Goal: Information Seeking & Learning: Learn about a topic

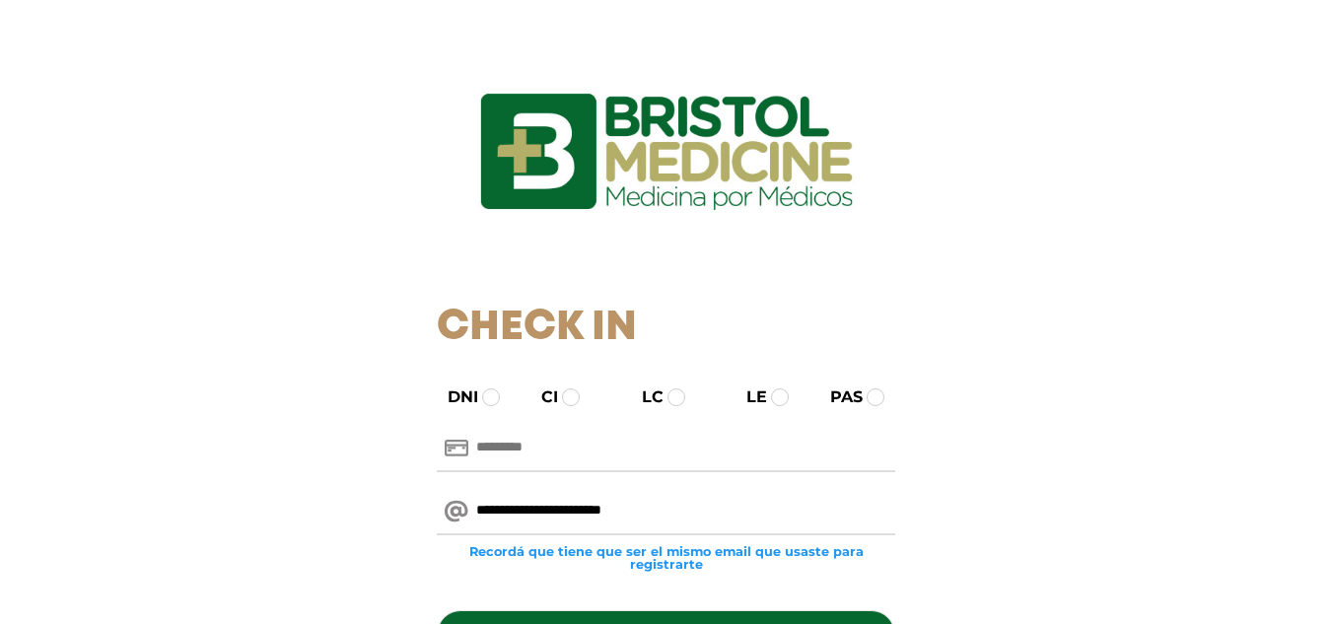
type input "**********"
paste input "********"
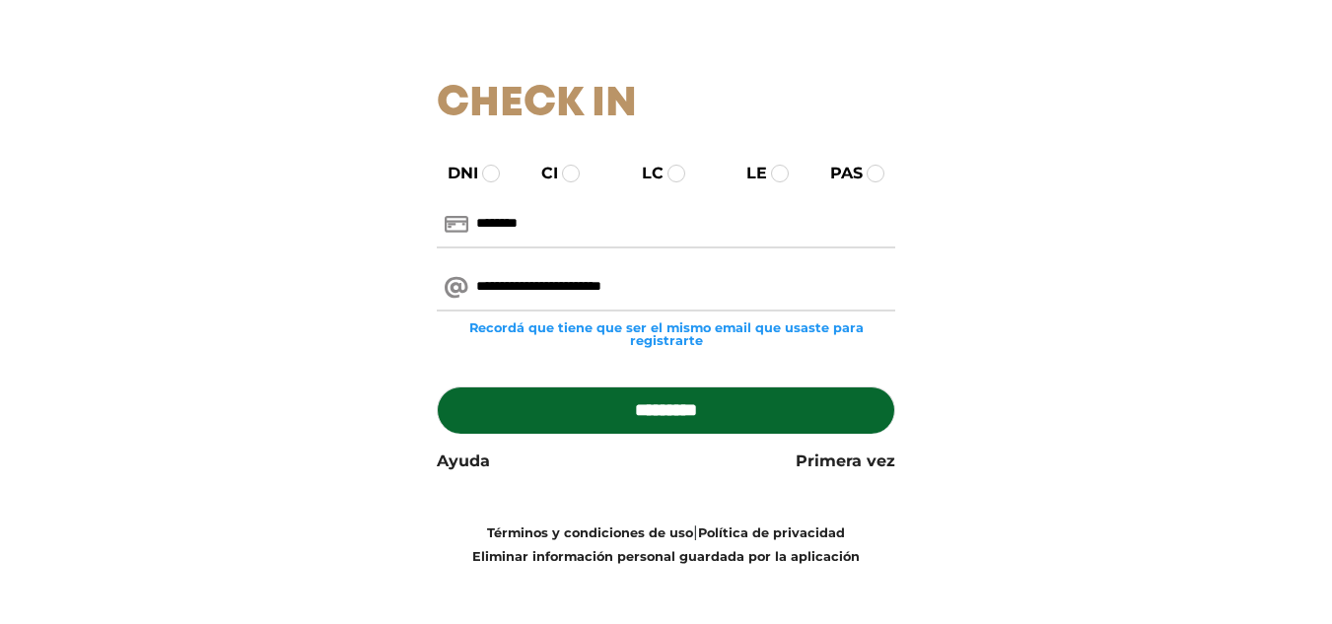
scroll to position [235, 0]
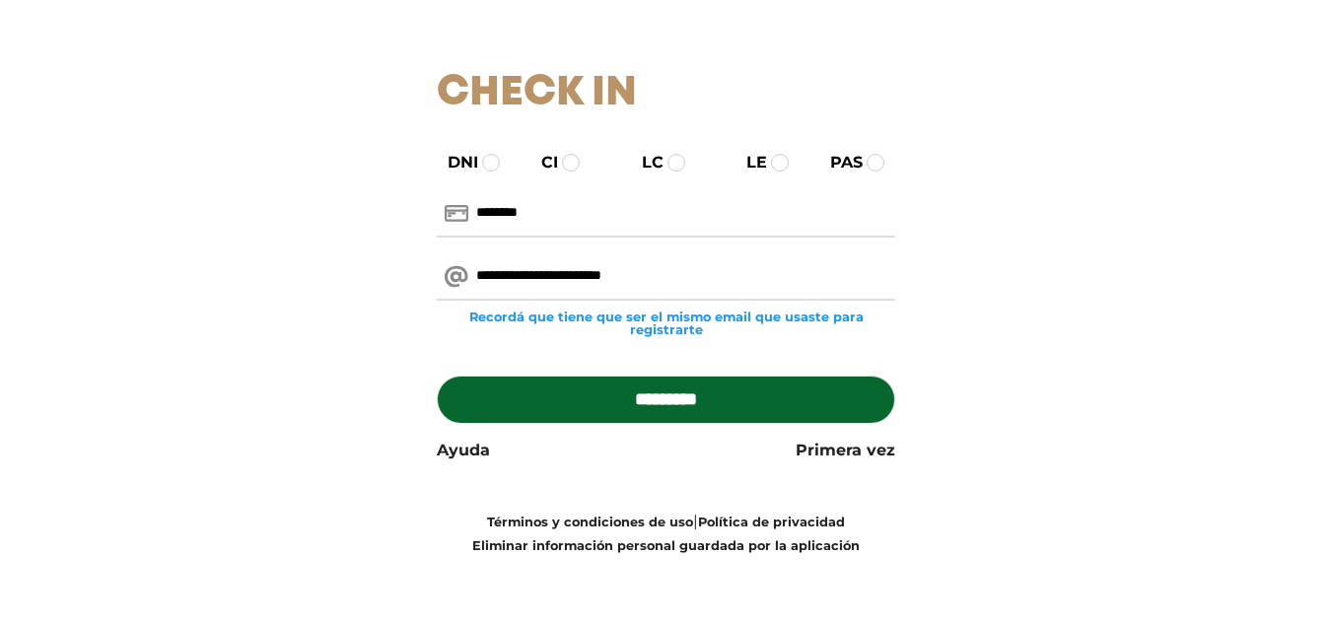
type input "********"
click at [750, 398] on input "*********" at bounding box center [666, 399] width 459 height 47
type input "**********"
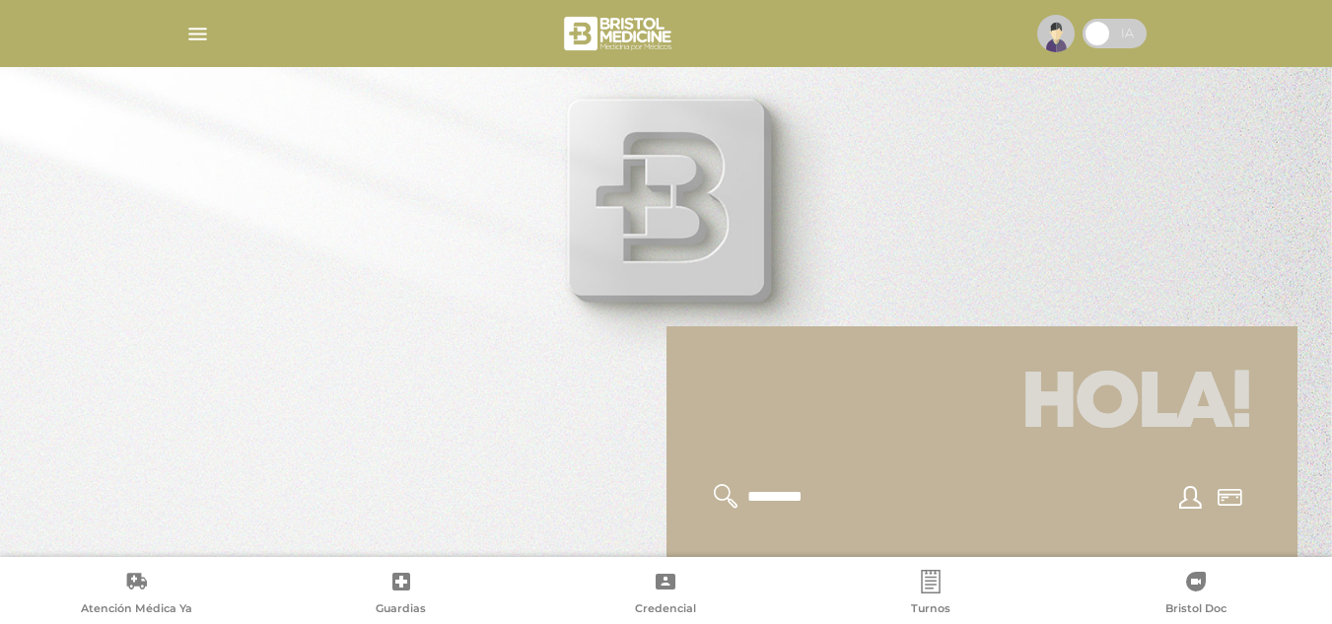
click at [191, 31] on img "button" at bounding box center [197, 34] width 25 height 25
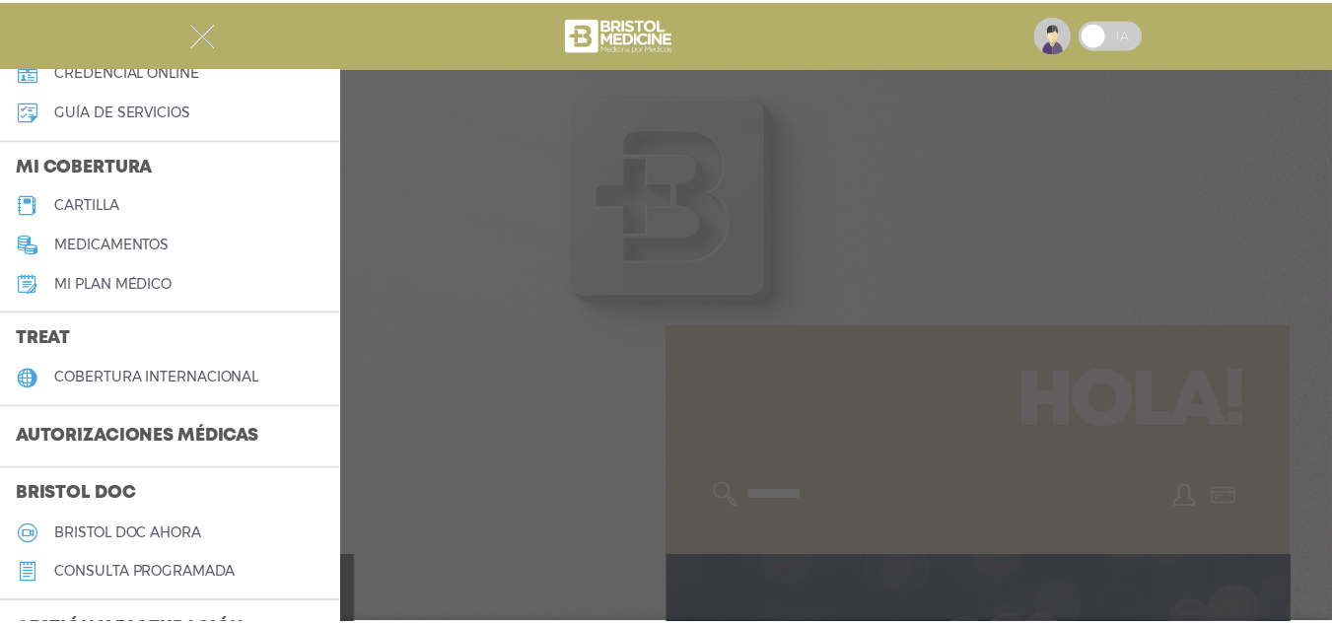
scroll to position [197, 0]
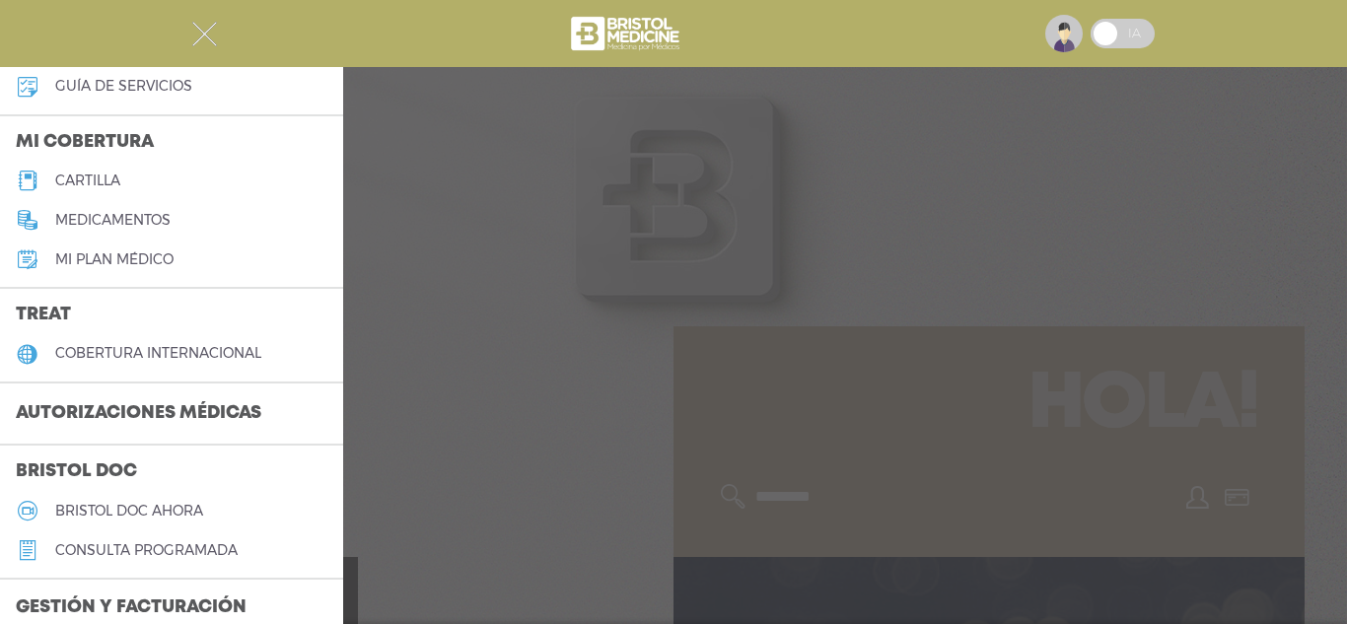
click at [182, 339] on link "cobertura internacional" at bounding box center [171, 353] width 343 height 39
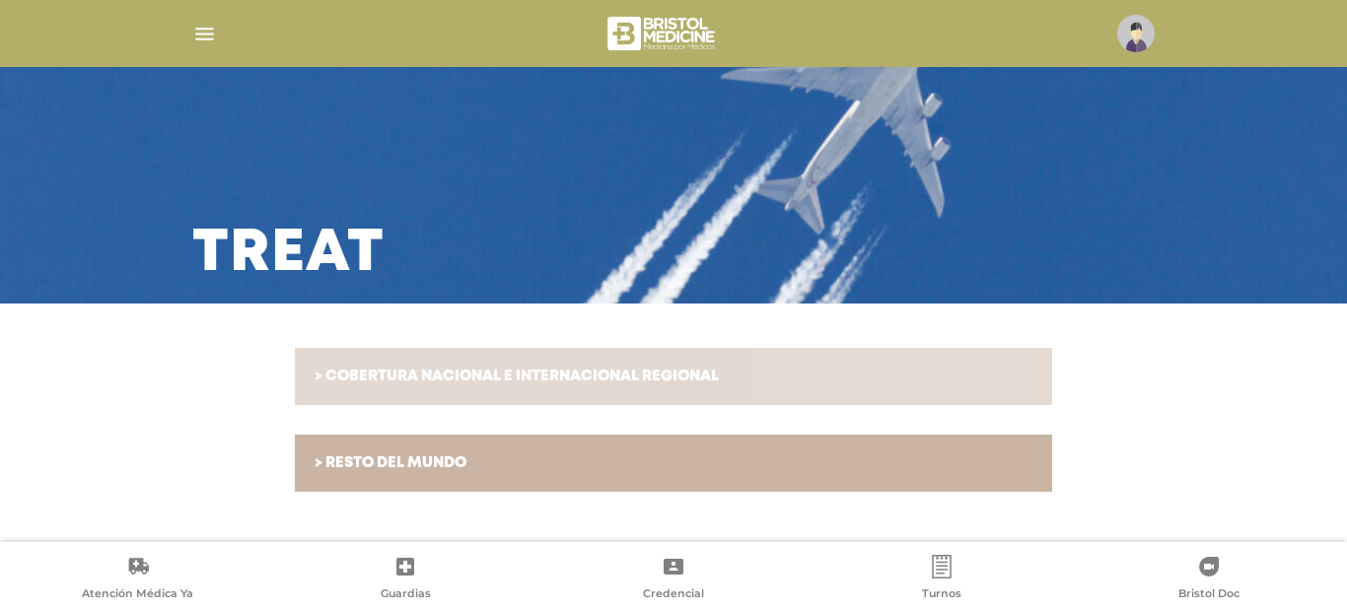
click at [584, 369] on h6 "> COBERTURA NACIONAL E INTERNACIONAL REGIONAL" at bounding box center [674, 377] width 718 height 18
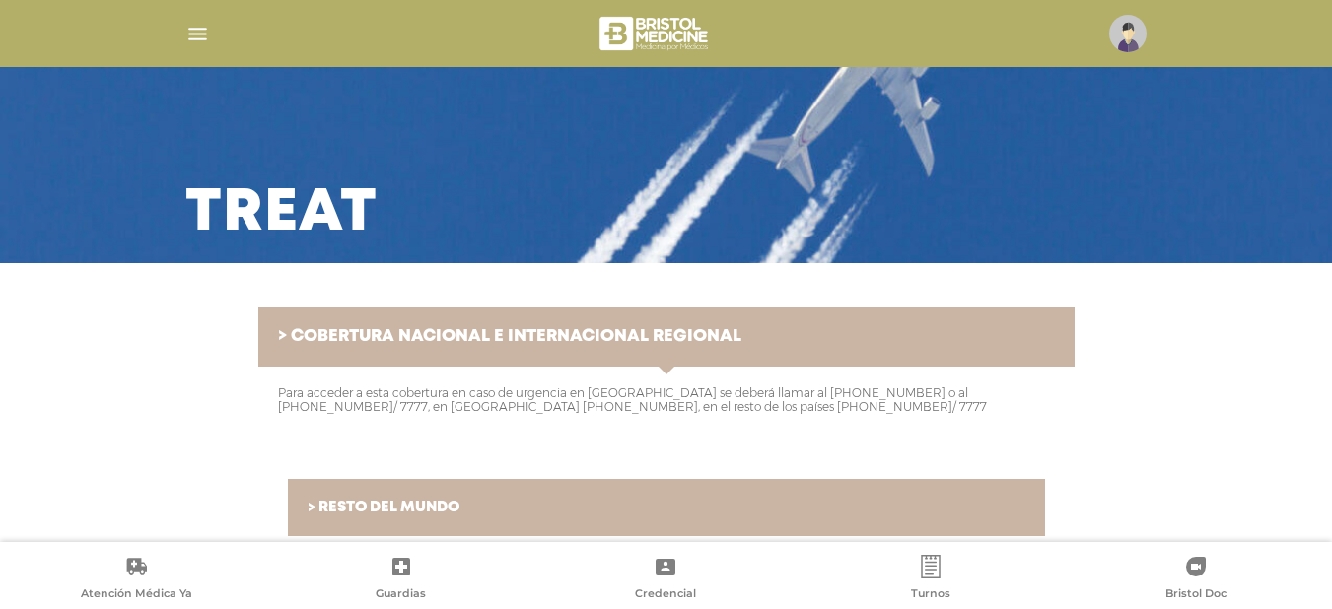
scroll to position [59, 0]
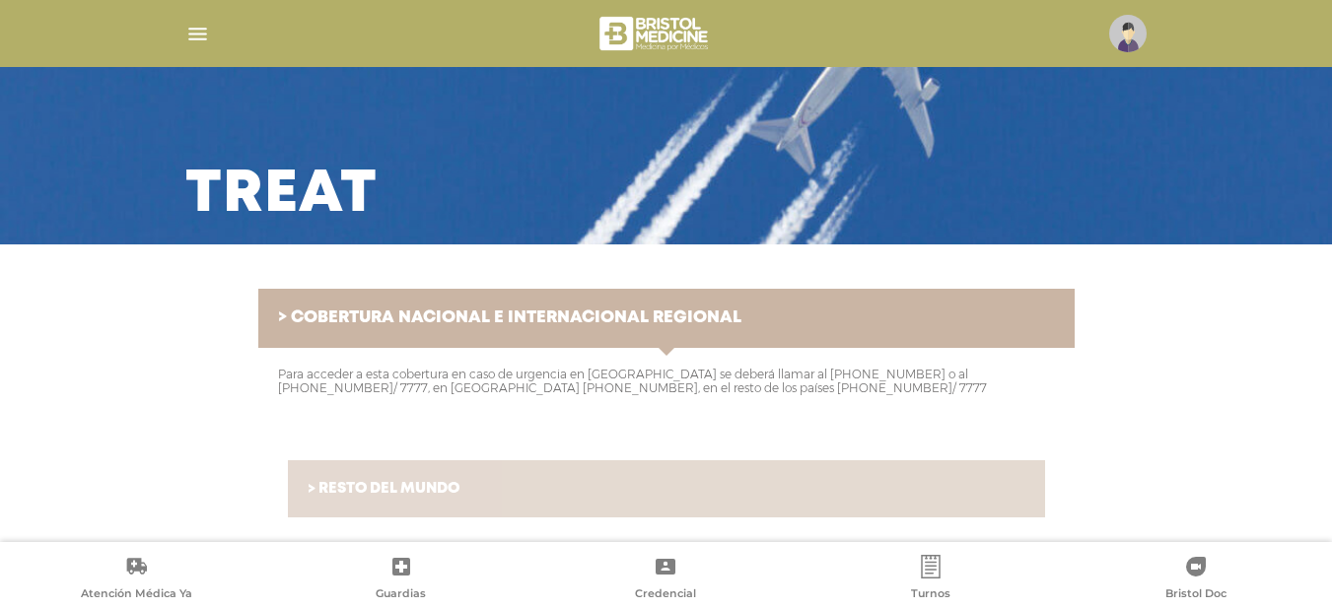
click at [619, 491] on h6 "> RESTO DEL MUNDO" at bounding box center [667, 489] width 718 height 18
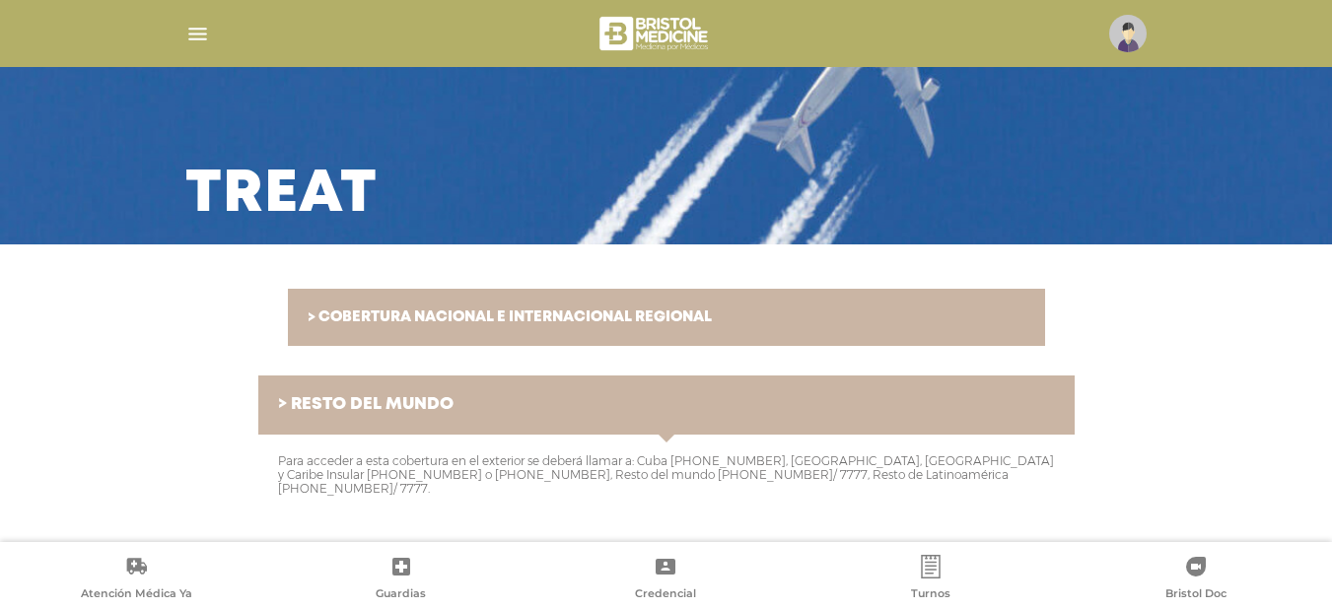
click at [199, 40] on img "button" at bounding box center [197, 34] width 25 height 25
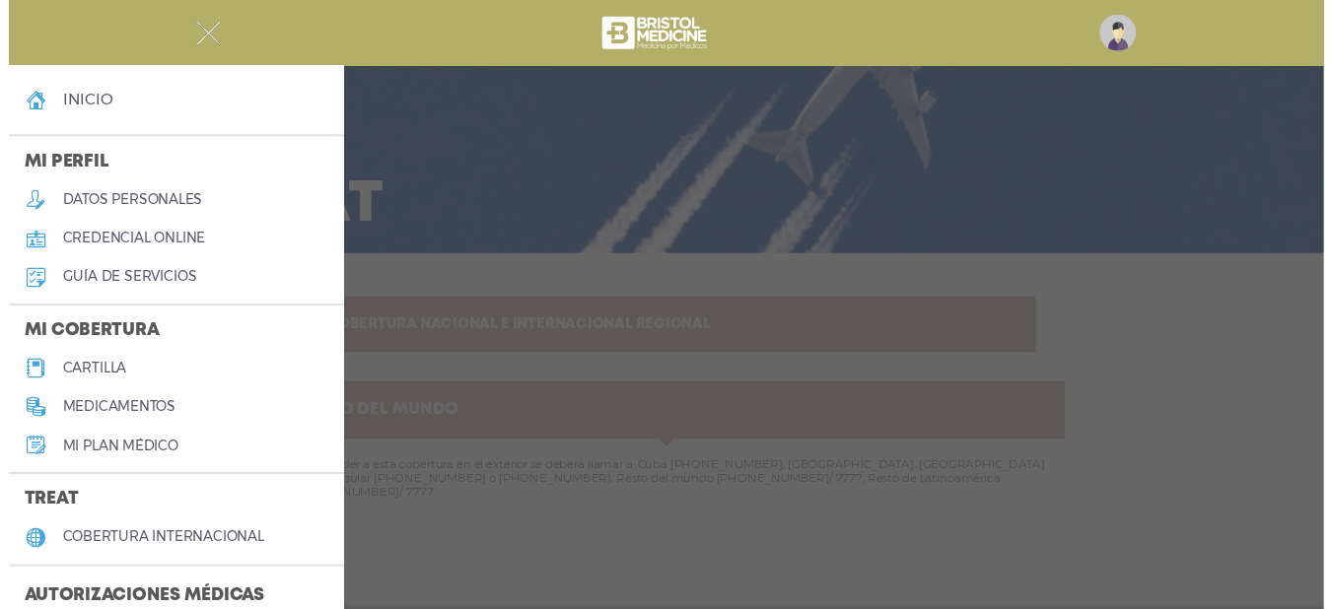
scroll to position [99, 0]
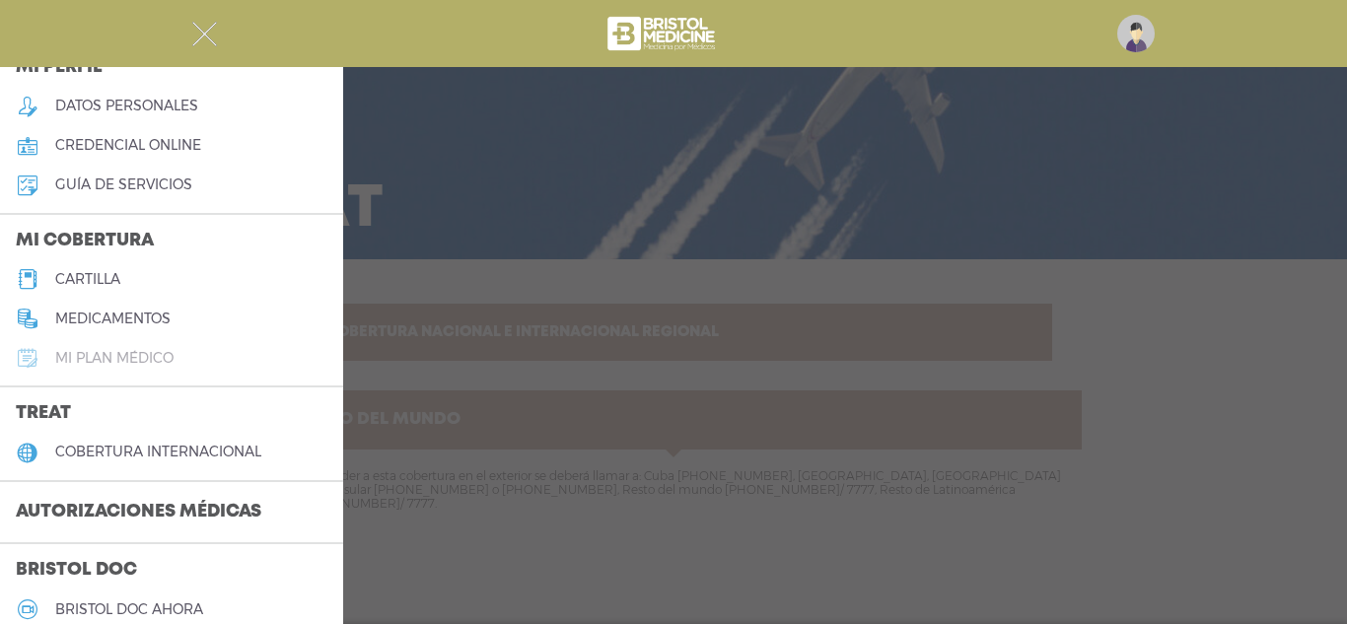
click at [135, 360] on h5 "Mi plan médico" at bounding box center [114, 358] width 118 height 17
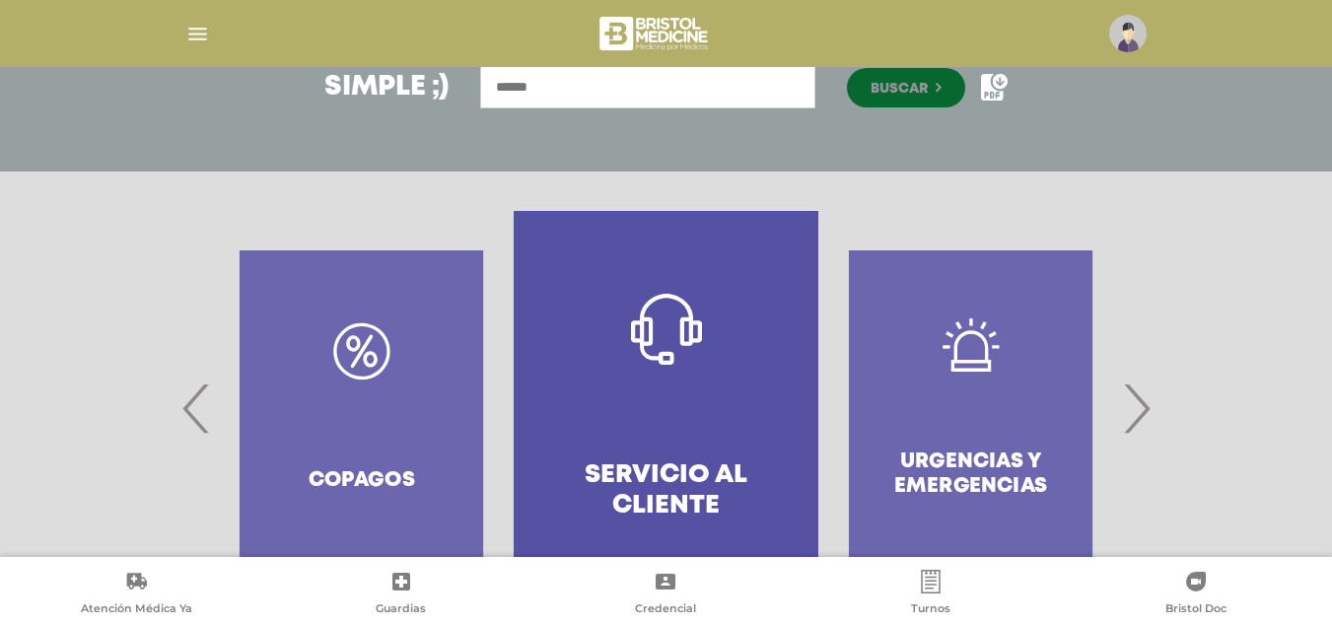
scroll to position [389, 0]
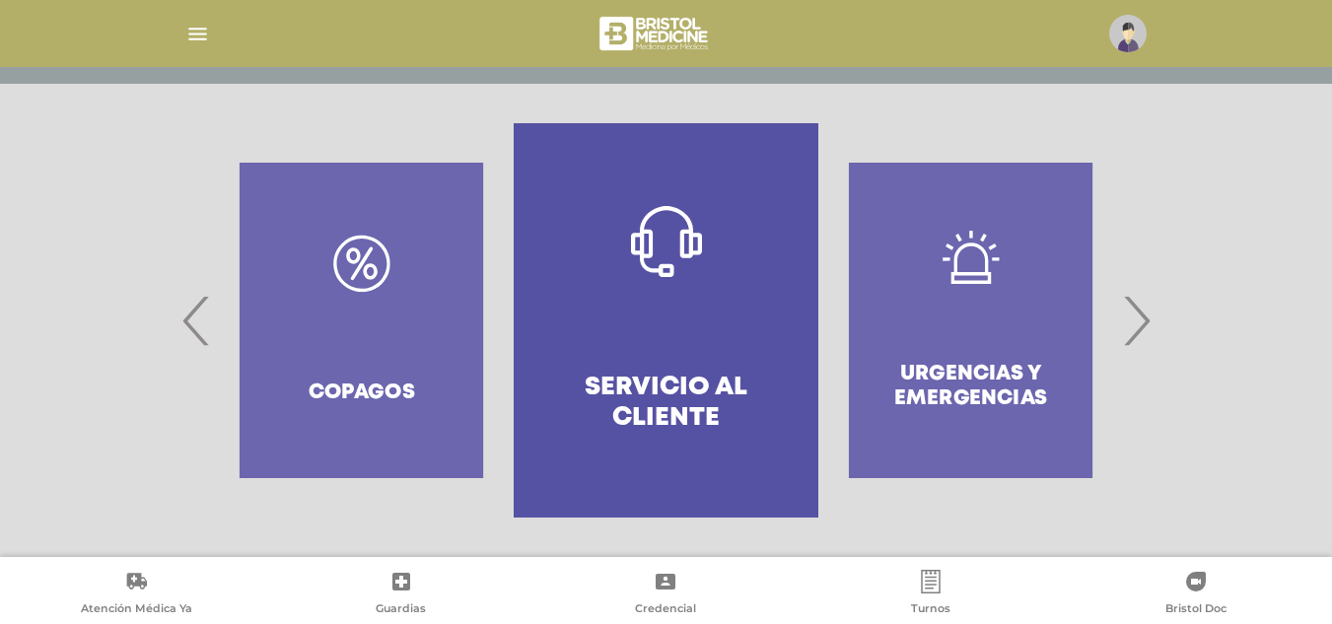
click at [1141, 314] on span "›" at bounding box center [1136, 320] width 38 height 106
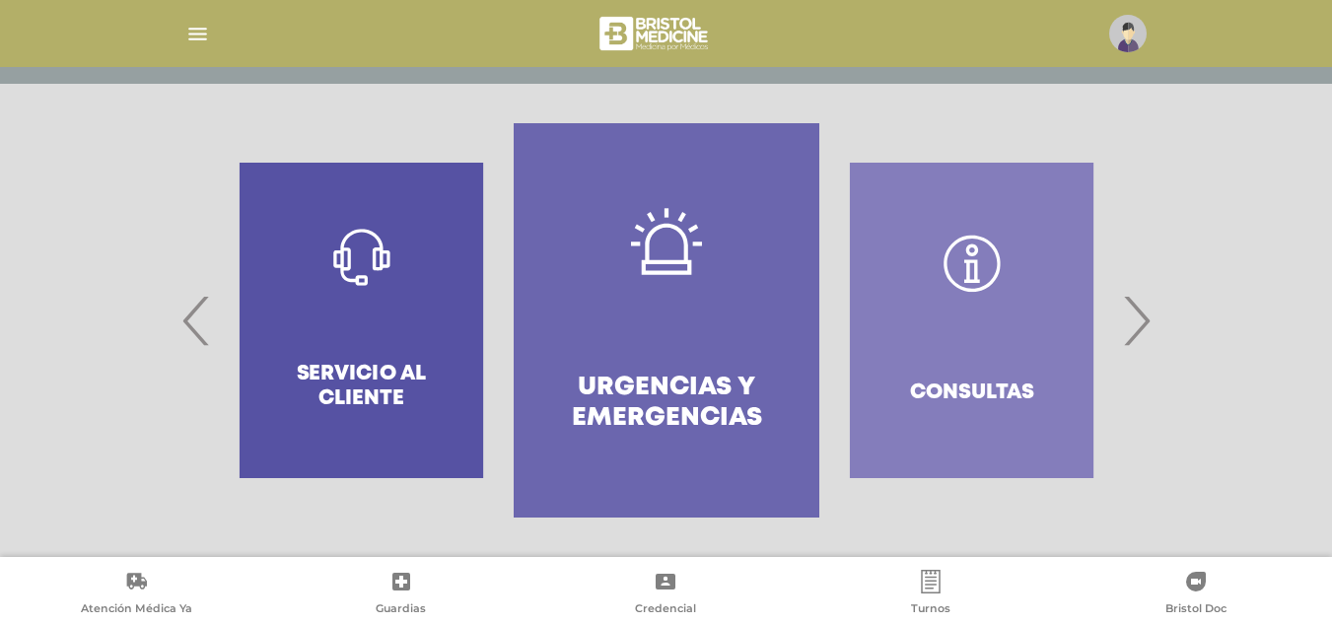
click at [1141, 314] on span "›" at bounding box center [1136, 320] width 38 height 106
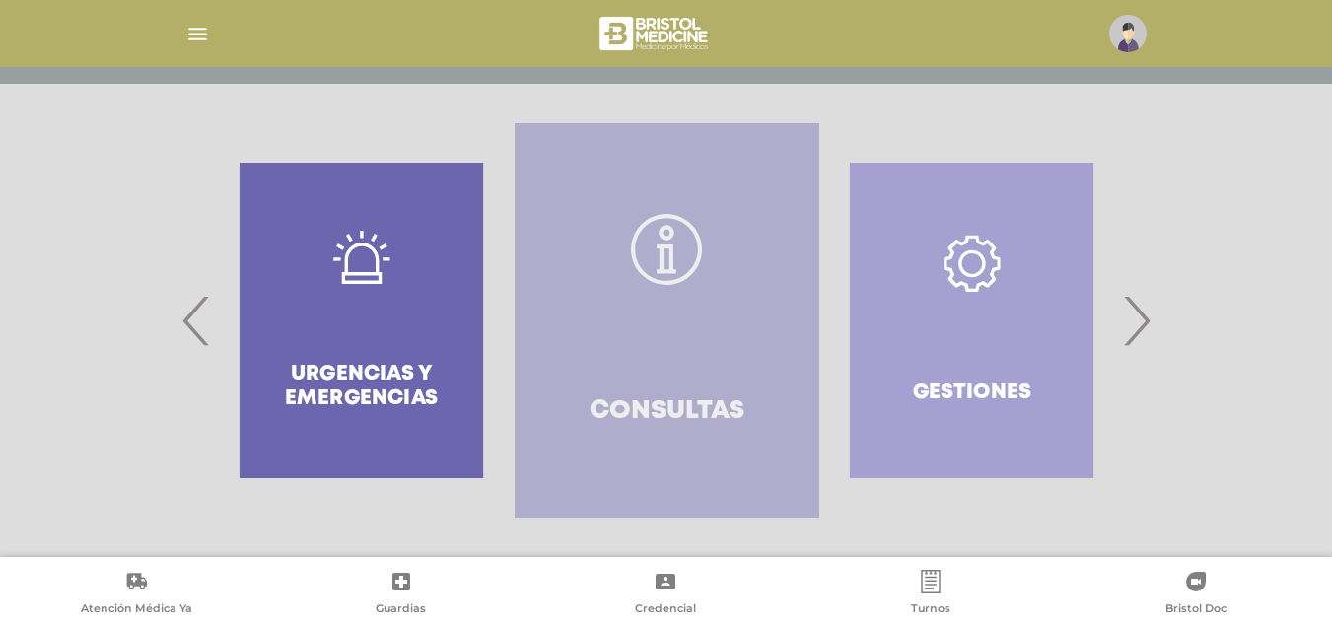
click at [633, 320] on link "Consultas" at bounding box center [667, 320] width 305 height 394
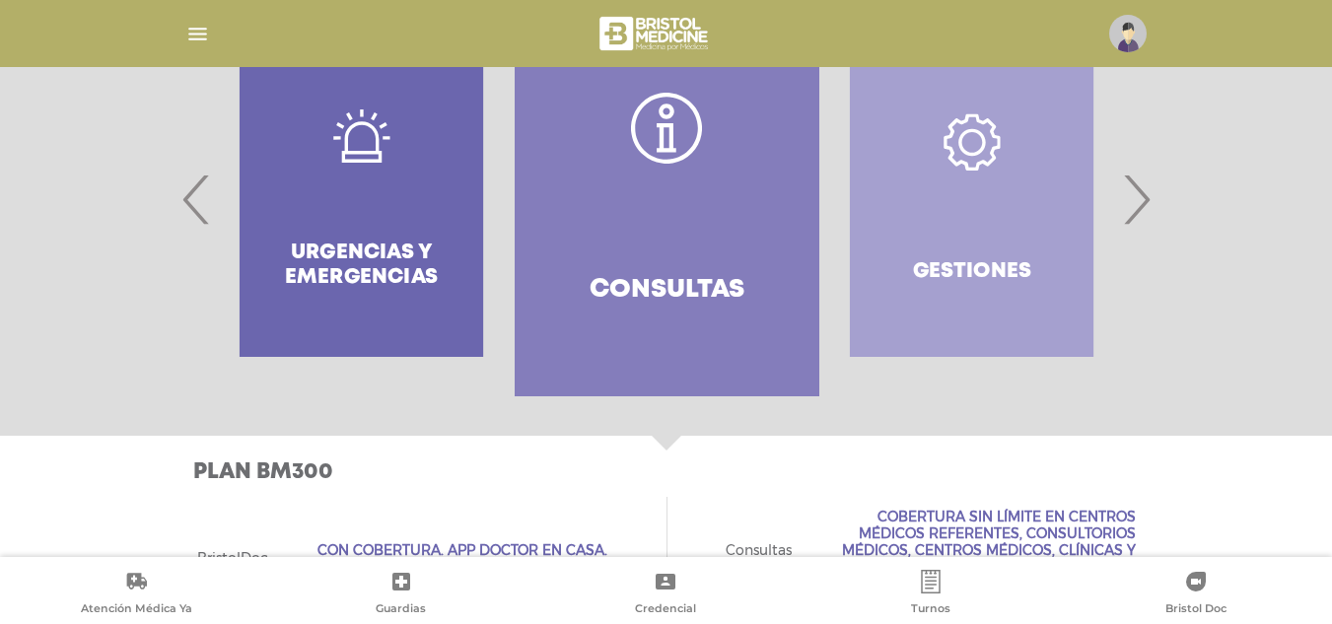
scroll to position [509, 0]
click at [331, 221] on div "Urgencias y emergencias" at bounding box center [361, 200] width 305 height 394
click at [1125, 188] on span "›" at bounding box center [1136, 200] width 38 height 106
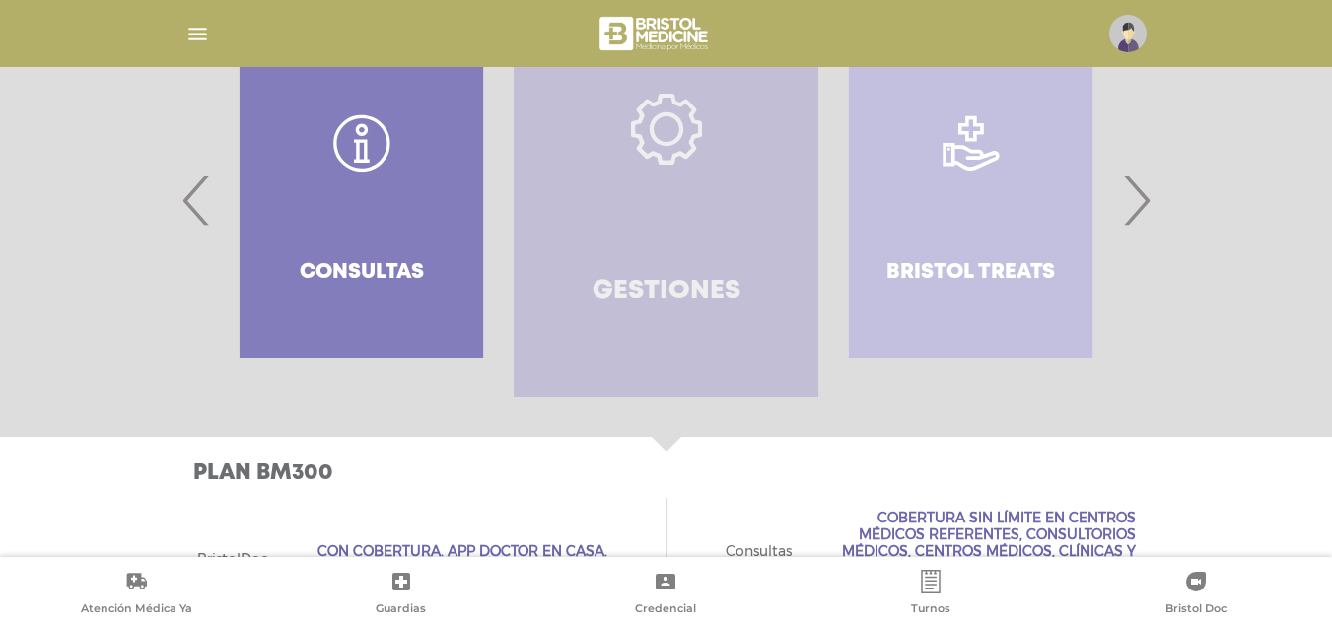
click at [710, 205] on link "Gestiones" at bounding box center [666, 200] width 305 height 394
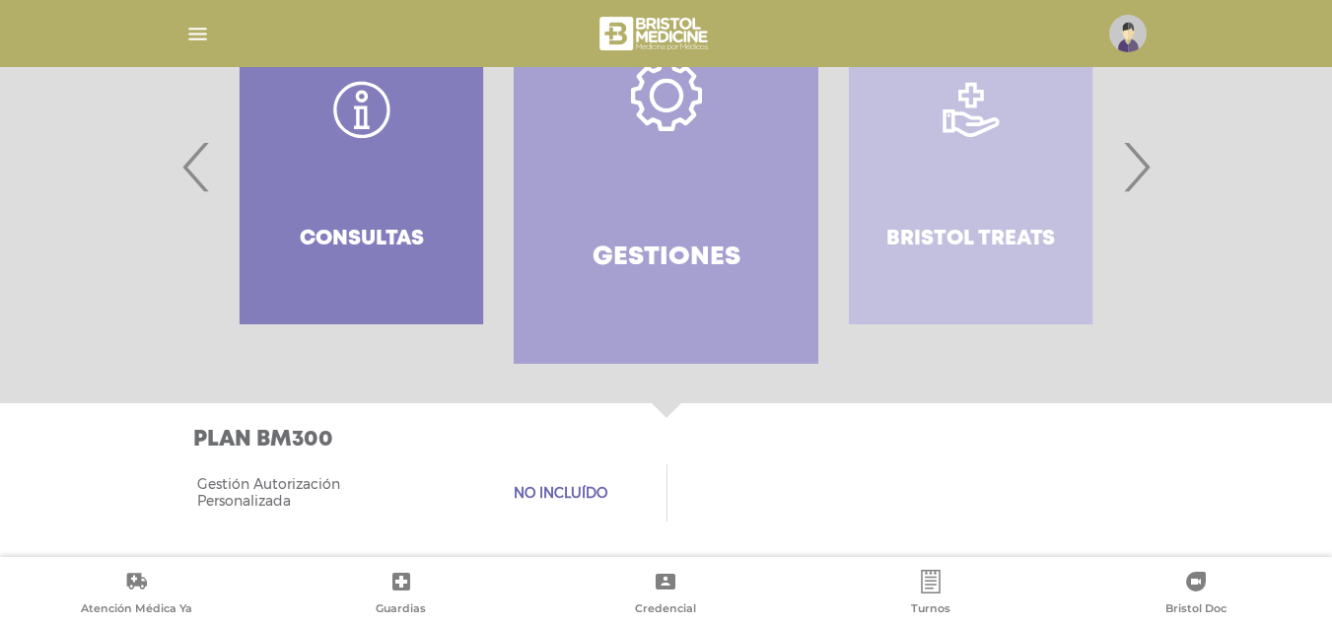
click at [1016, 169] on div "Bristol Treats" at bounding box center [970, 166] width 305 height 394
click at [1135, 173] on span "›" at bounding box center [1136, 166] width 38 height 106
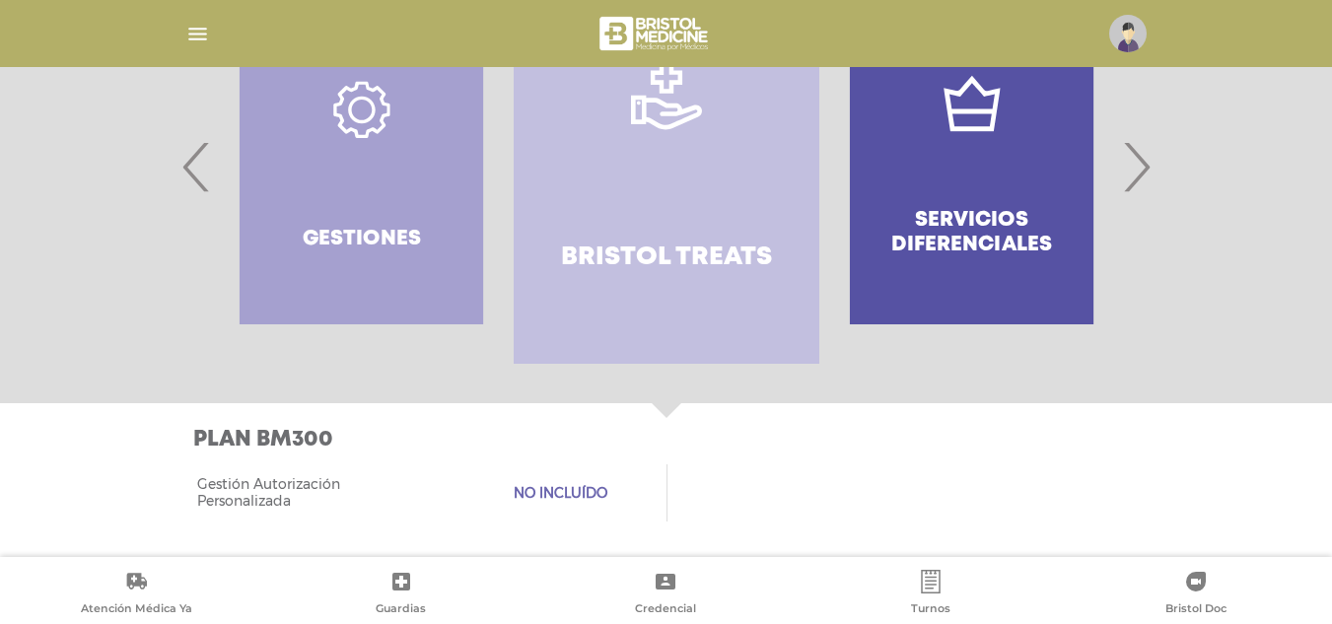
click at [706, 177] on link "Bristol Treats" at bounding box center [666, 166] width 305 height 394
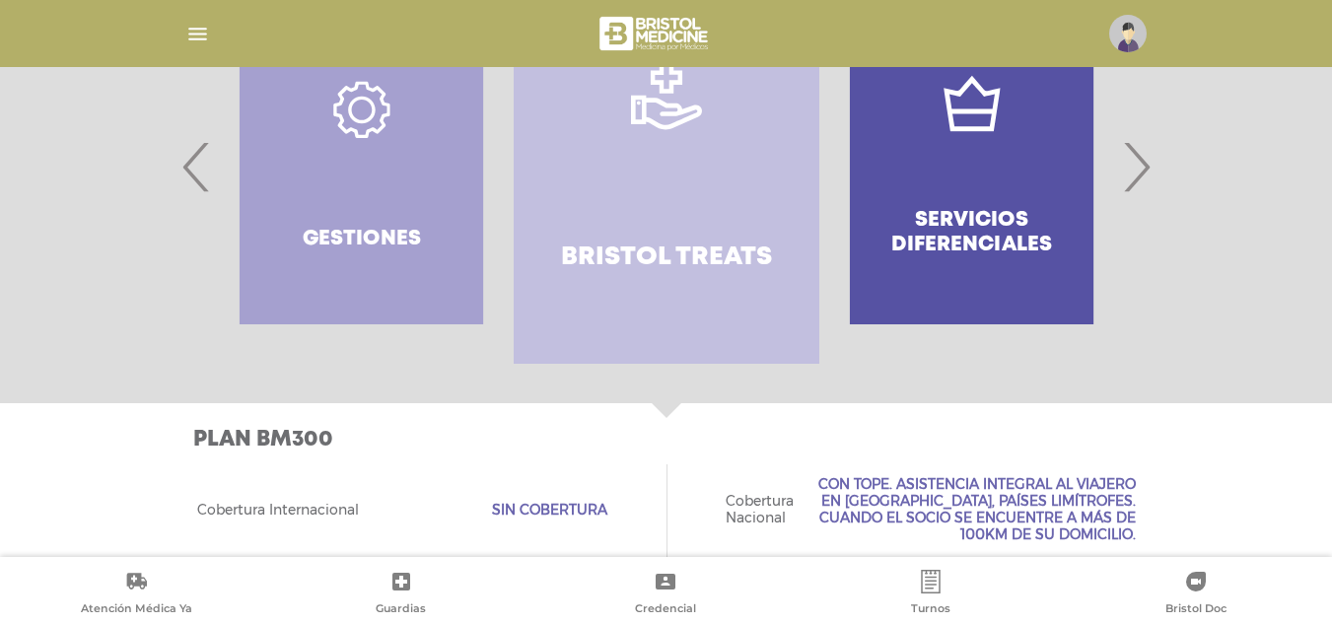
scroll to position [690, 0]
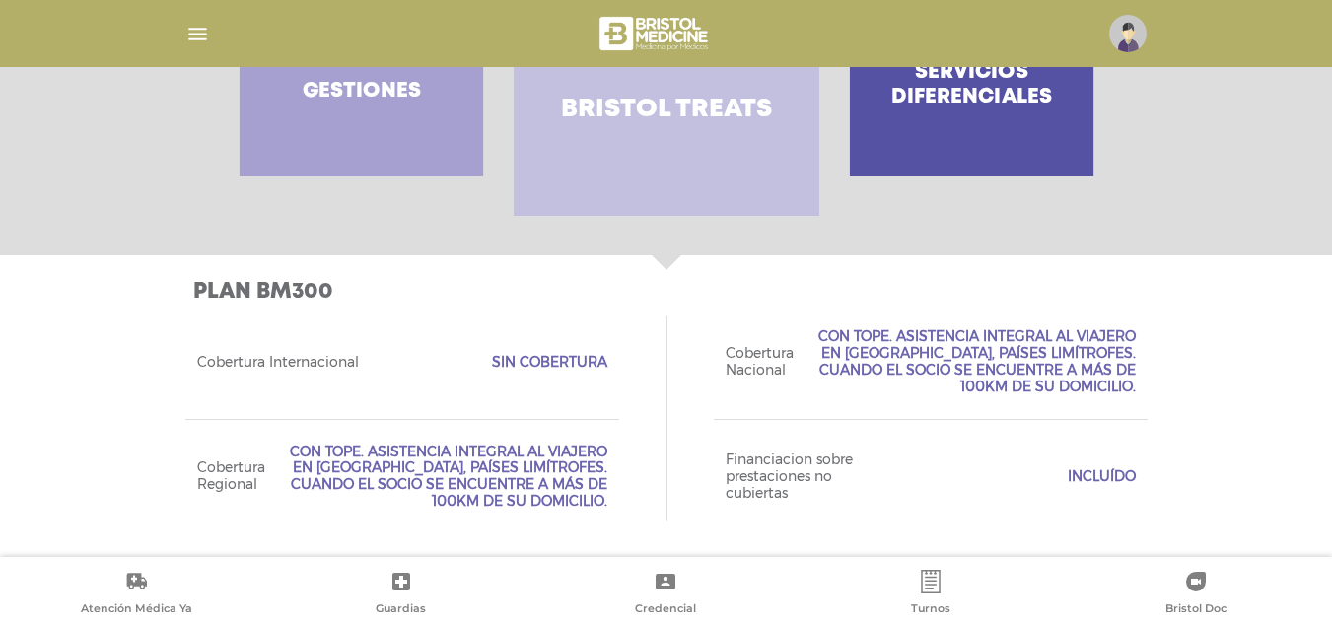
click at [573, 299] on h3 "Plan BM300" at bounding box center [670, 292] width 955 height 26
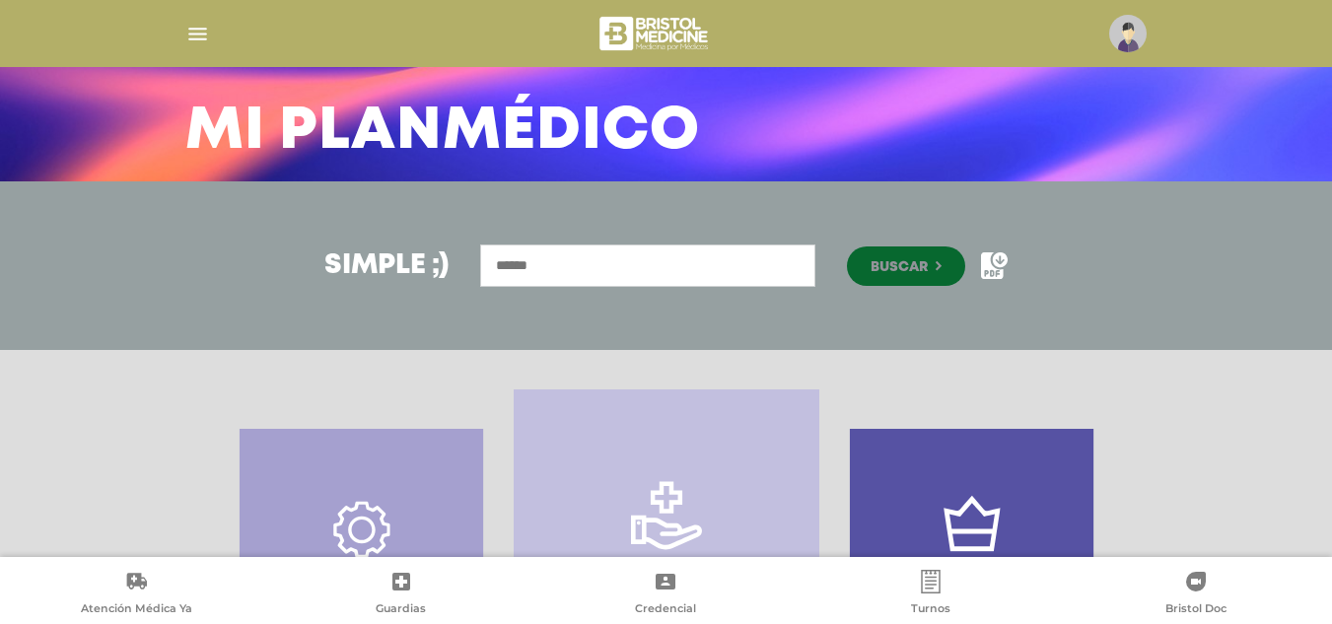
scroll to position [0, 0]
